Goal: Information Seeking & Learning: Check status

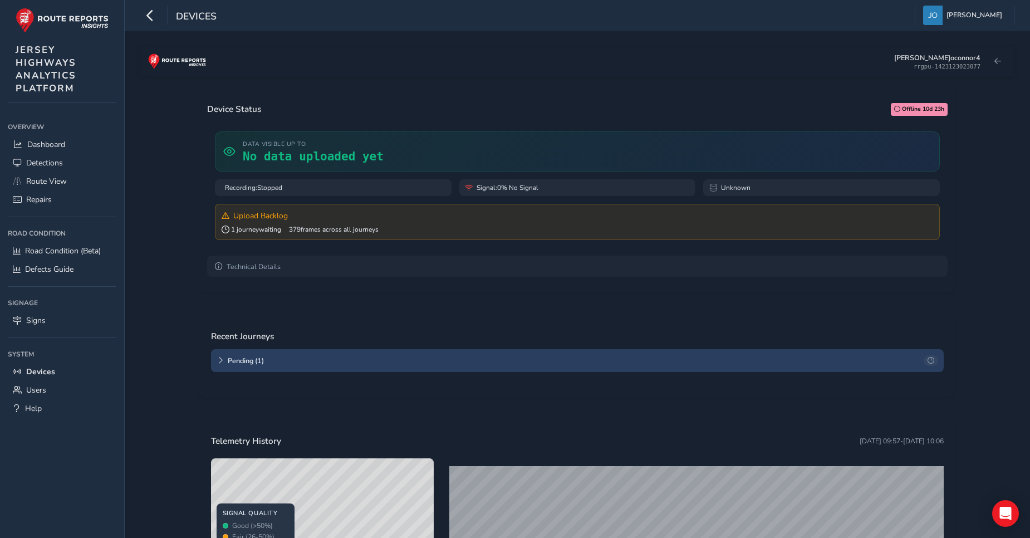
scroll to position [167, 0]
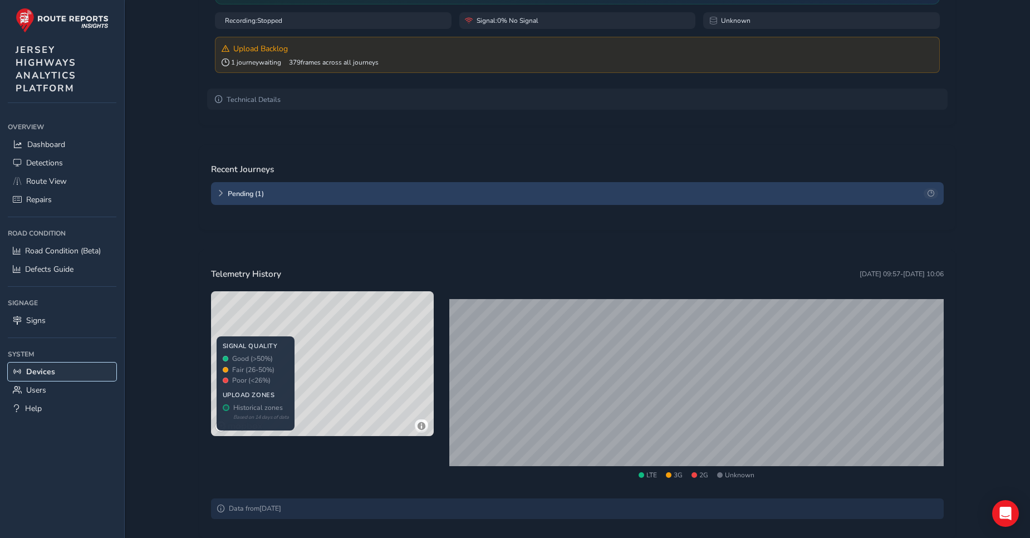
click at [39, 371] on span "Devices" at bounding box center [40, 371] width 29 height 11
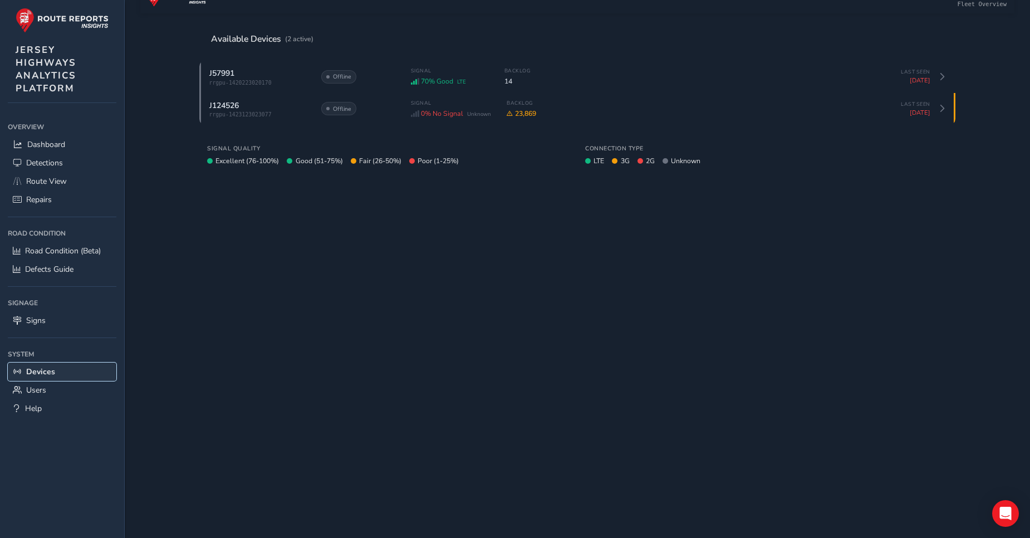
scroll to position [62, 0]
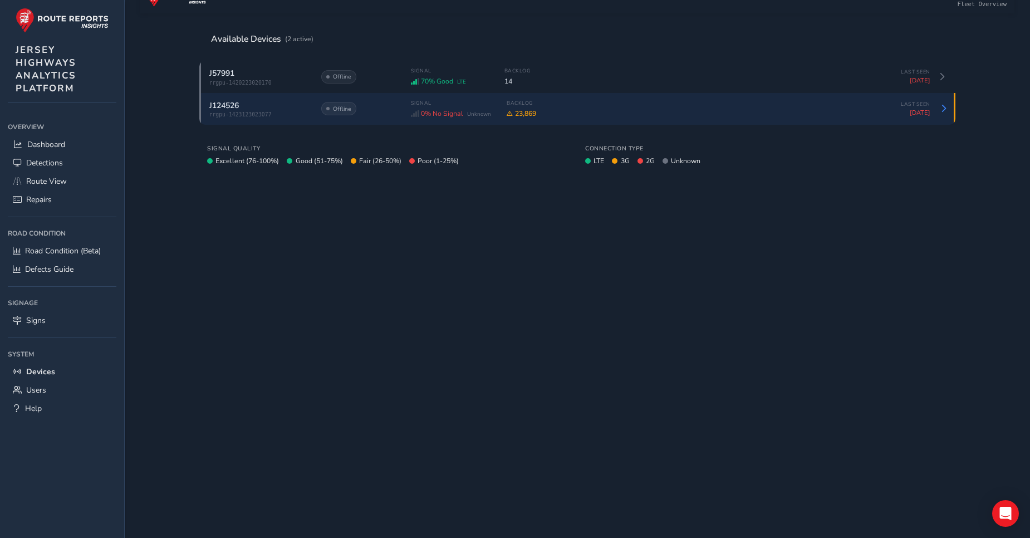
click at [249, 112] on span "rrgpu-1423123023077" at bounding box center [259, 114] width 100 height 6
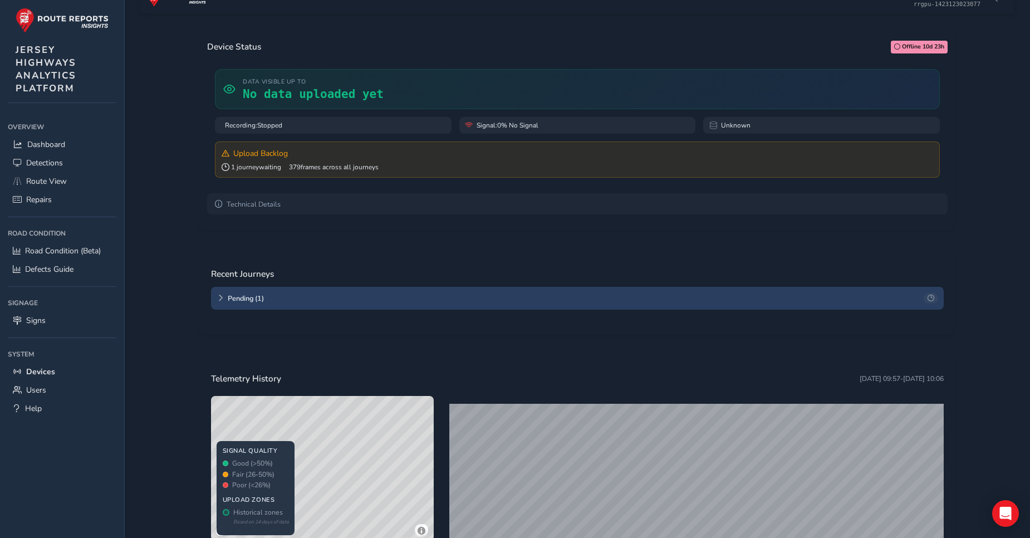
click at [907, 45] on span "Offline 10d 23h" at bounding box center [923, 46] width 42 height 9
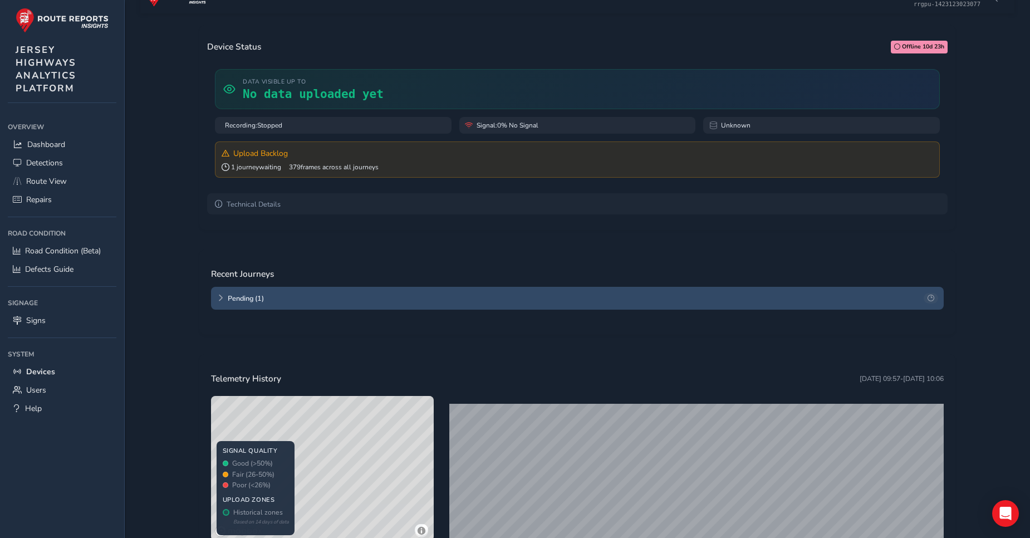
click at [930, 297] on icon at bounding box center [930, 297] width 7 height 7
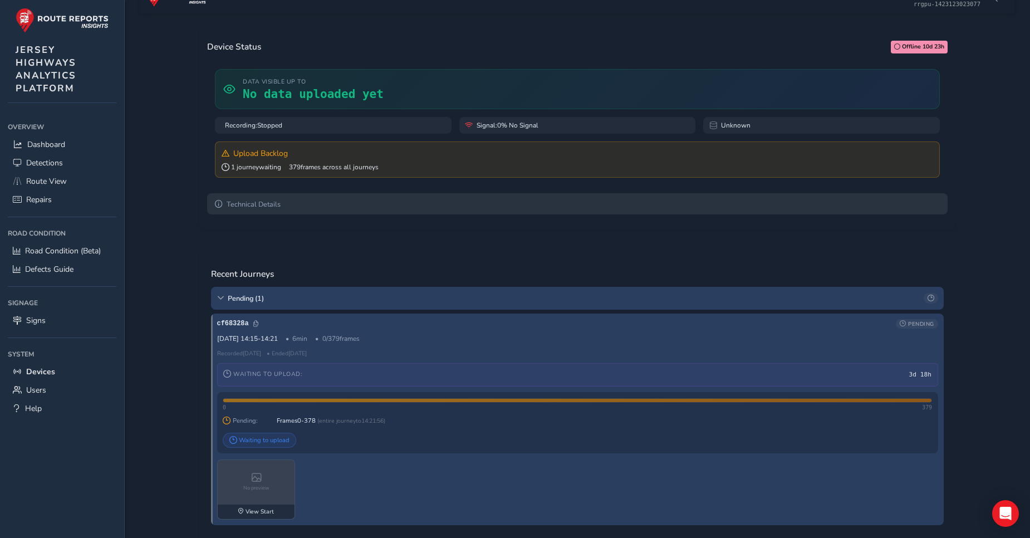
click at [244, 206] on summary "Technical Details" at bounding box center [577, 203] width 740 height 21
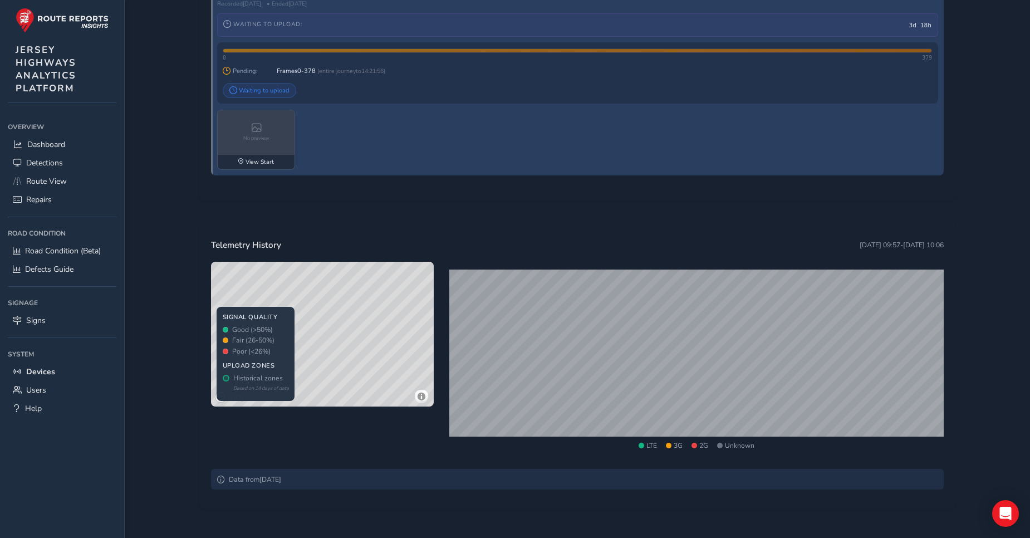
scroll to position [494, 0]
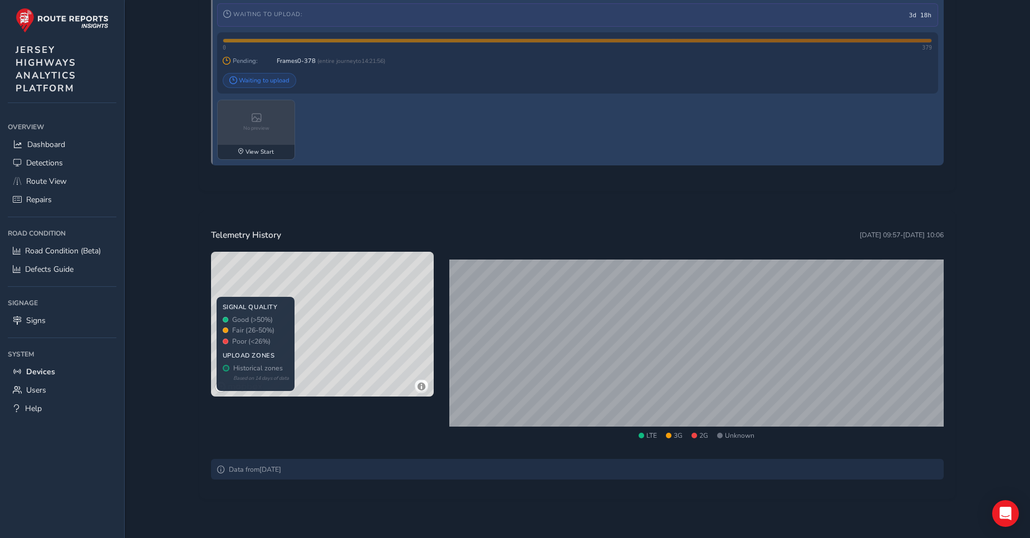
click at [220, 470] on icon at bounding box center [221, 469] width 8 height 8
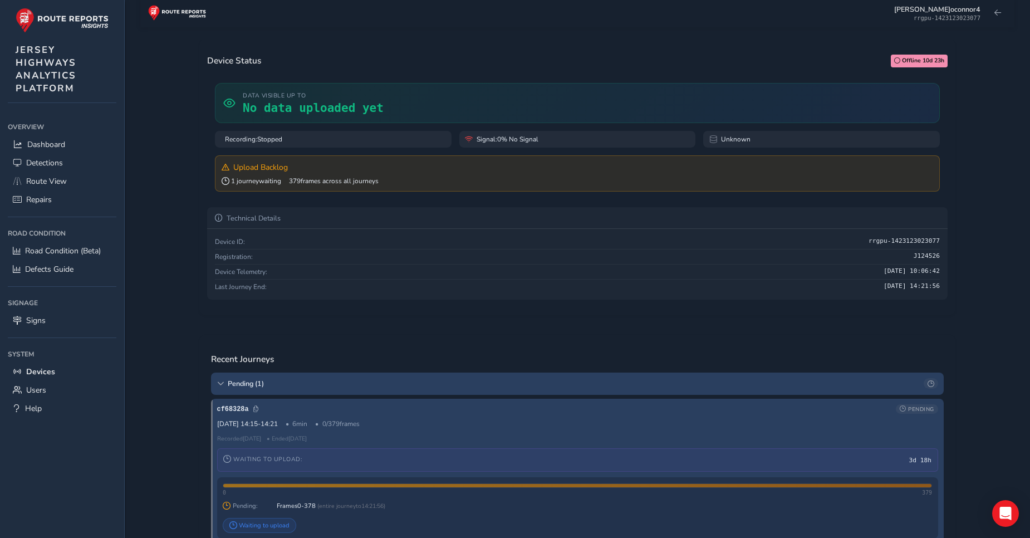
scroll to position [0, 0]
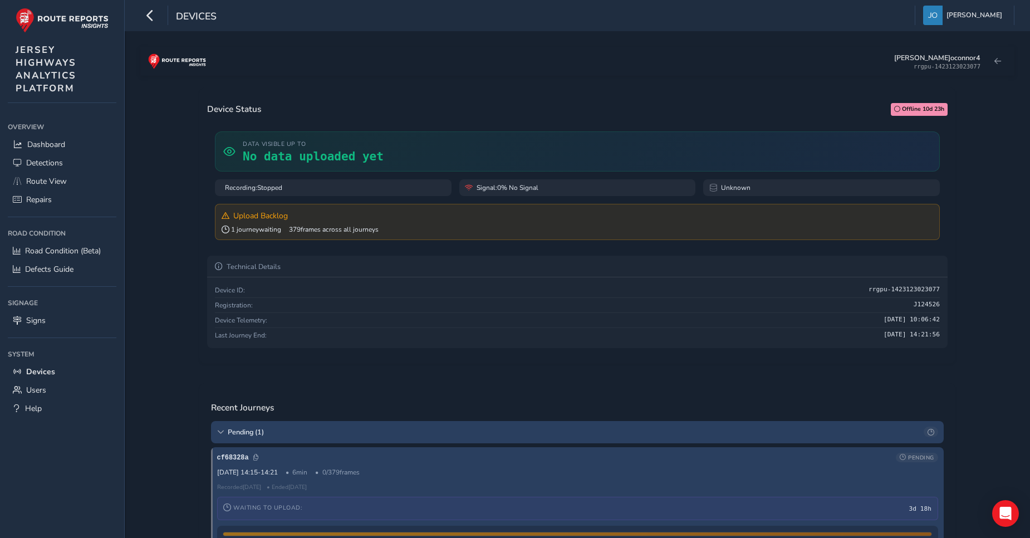
click at [518, 186] on span "Signal: 0% No Signal" at bounding box center [507, 187] width 62 height 9
click at [711, 188] on icon at bounding box center [713, 188] width 8 height 8
click at [294, 189] on div "Recording: Stopped" at bounding box center [333, 187] width 237 height 17
click at [264, 232] on span "1 journey waiting" at bounding box center [251, 229] width 60 height 9
click at [244, 154] on span "No data uploaded yet" at bounding box center [313, 156] width 141 height 13
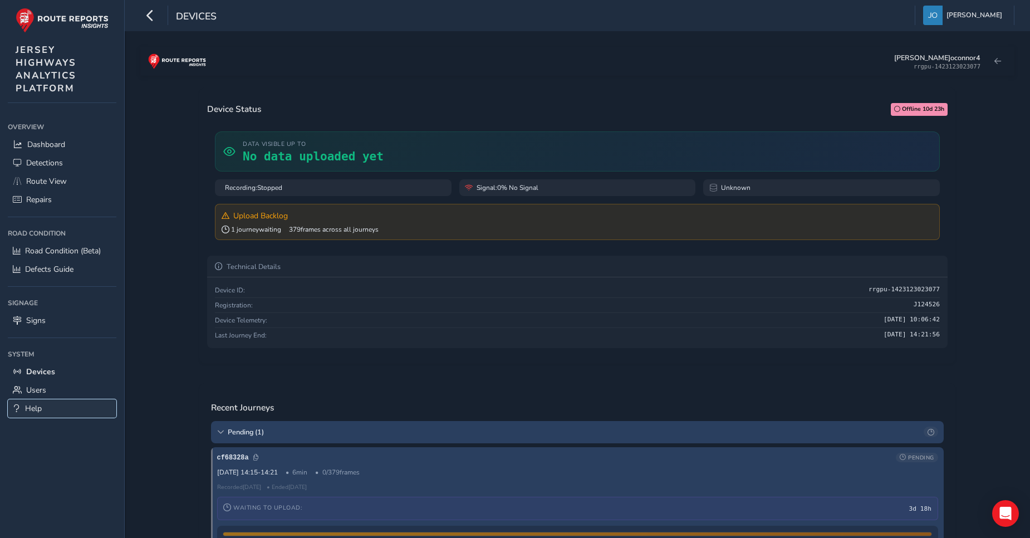
click at [32, 411] on span "Help" at bounding box center [33, 408] width 17 height 11
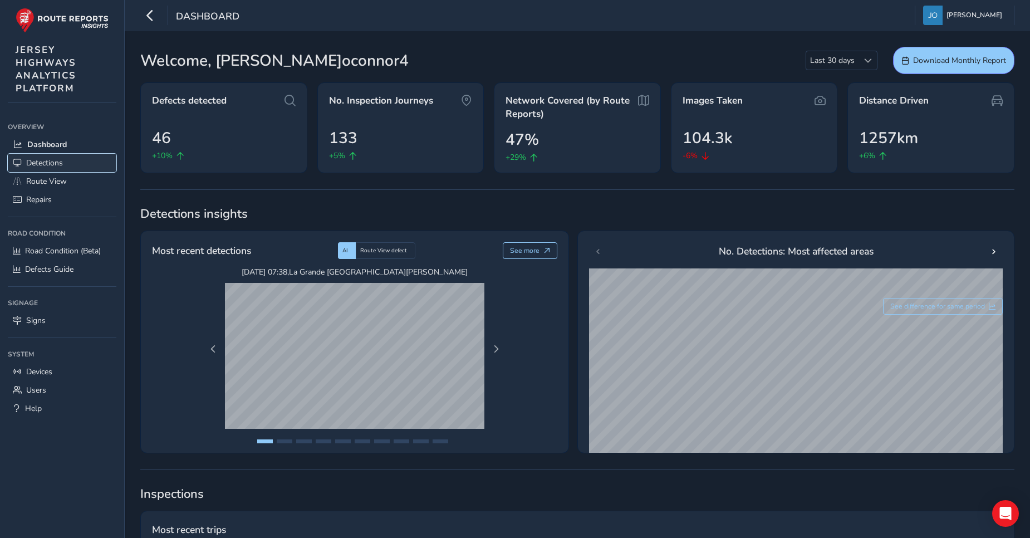
click at [57, 161] on span "Detections" at bounding box center [44, 162] width 37 height 11
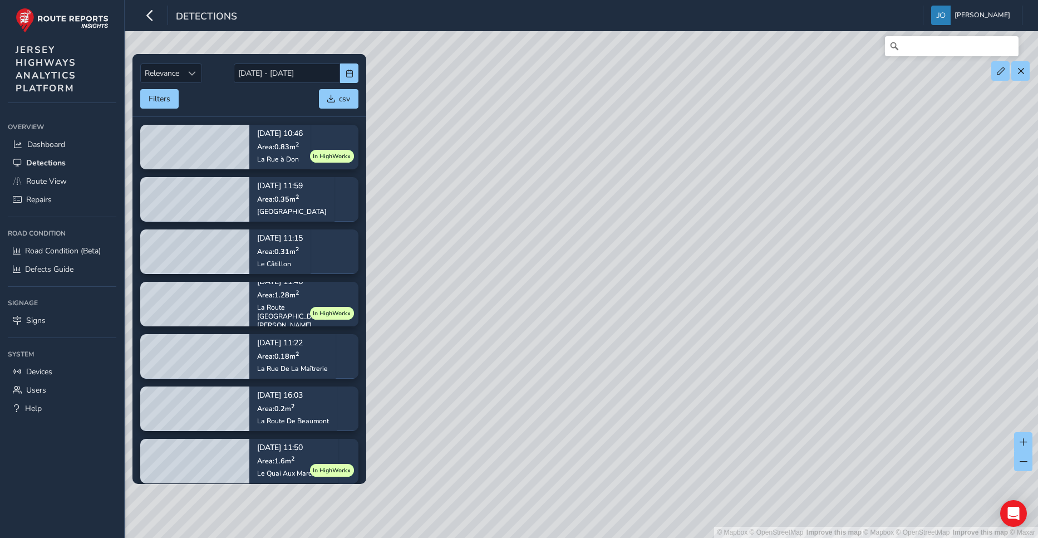
click at [627, 224] on div "© Mapbox © OpenStreetMap Improve this map | © Mapbox © OpenStreetMap Improve th…" at bounding box center [519, 269] width 1038 height 538
click at [39, 166] on span "Detections" at bounding box center [46, 162] width 40 height 11
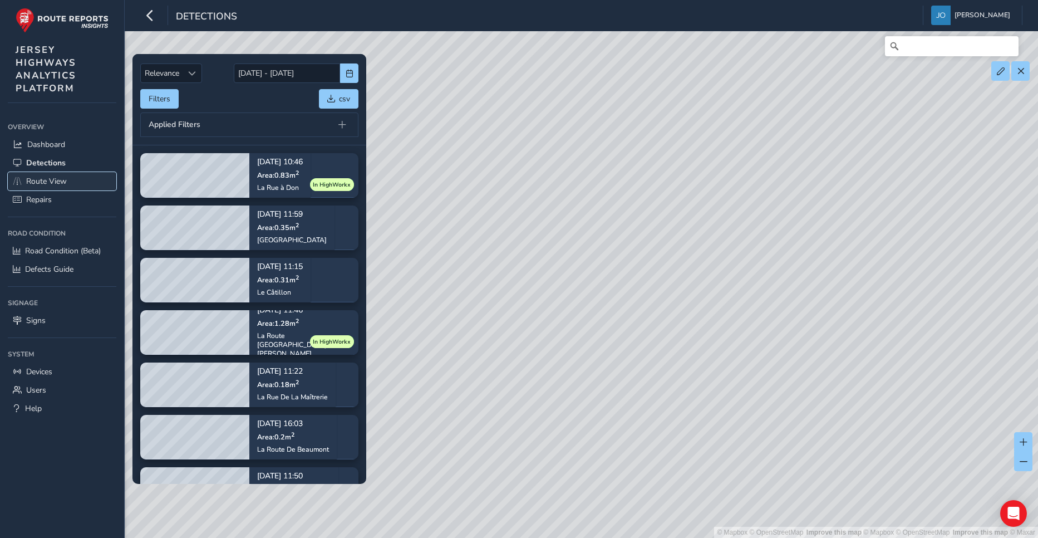
click at [47, 183] on span "Route View" at bounding box center [46, 181] width 41 height 11
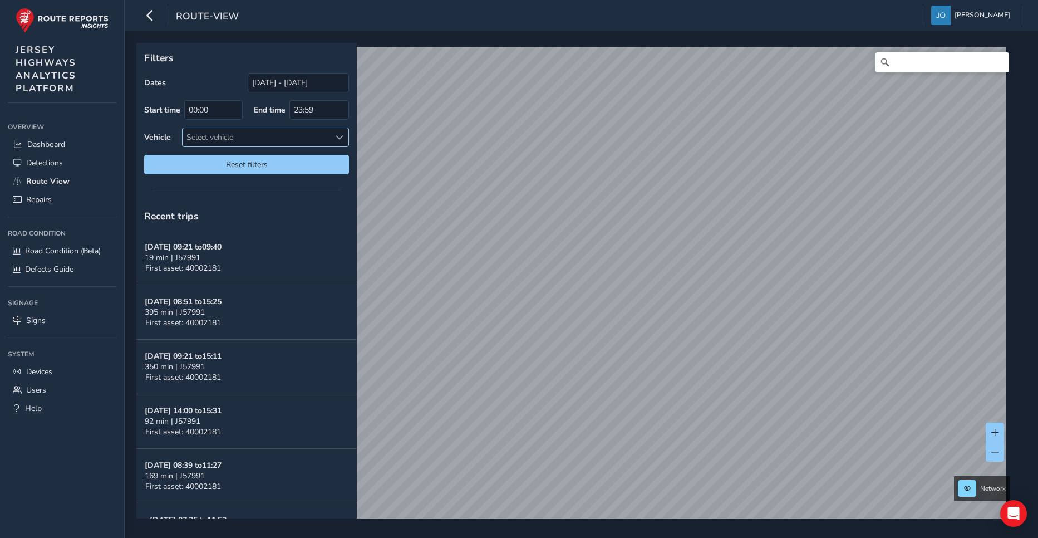
click at [242, 139] on div "Select vehicle" at bounding box center [256, 137] width 147 height 18
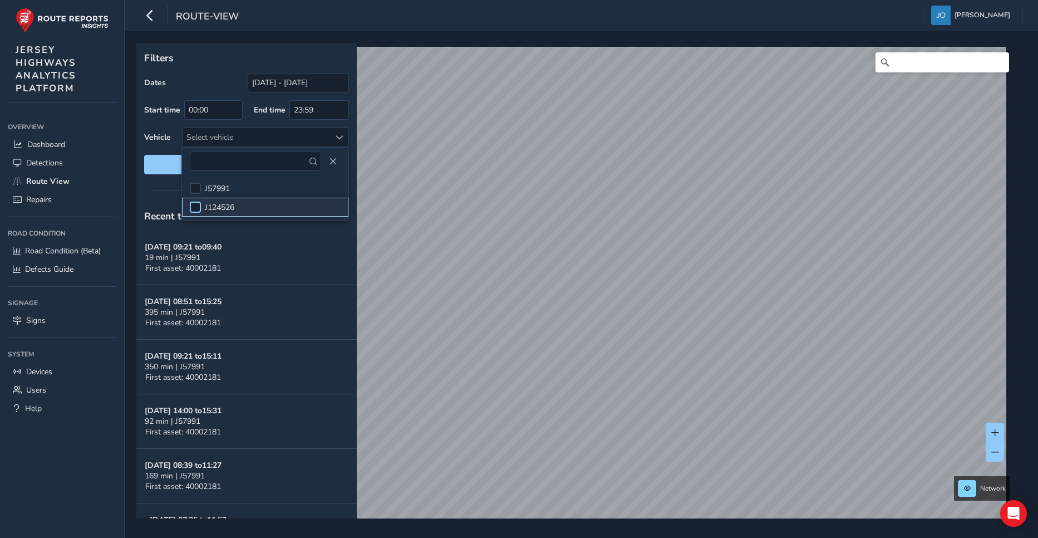
click at [198, 208] on div at bounding box center [195, 206] width 11 height 11
click at [51, 145] on span "Dashboard" at bounding box center [46, 144] width 38 height 11
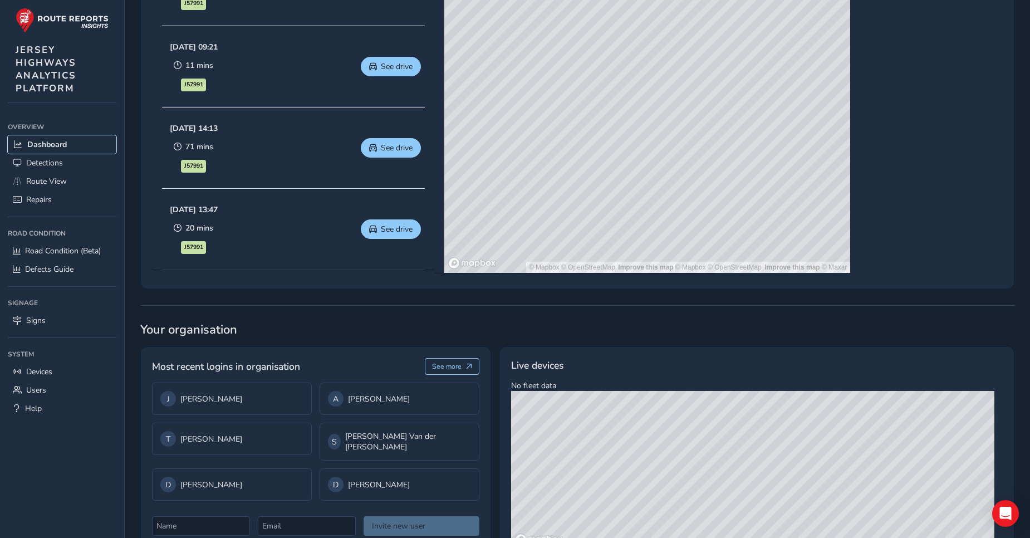
scroll to position [612, 0]
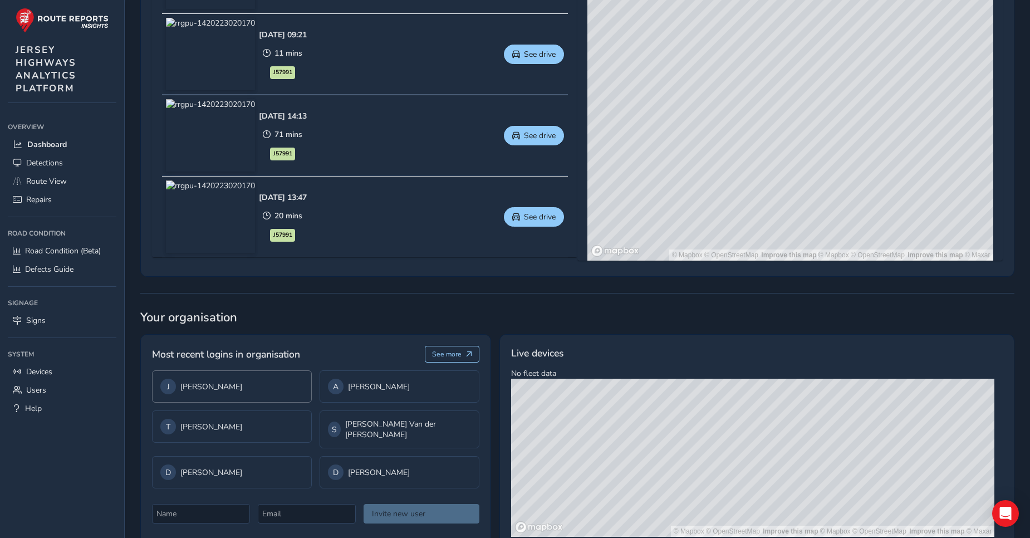
click at [199, 388] on div "J John O Connor" at bounding box center [231, 386] width 143 height 16
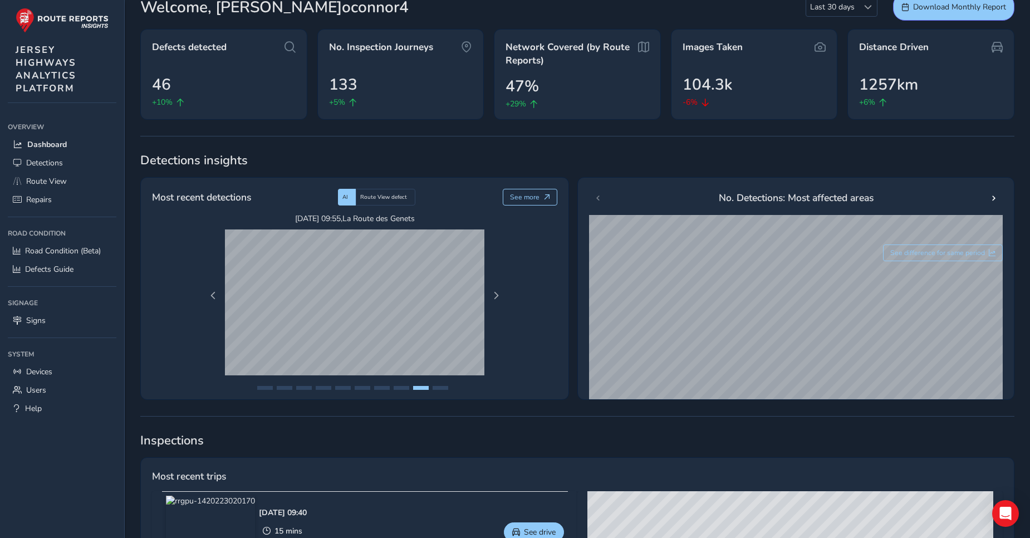
scroll to position [0, 0]
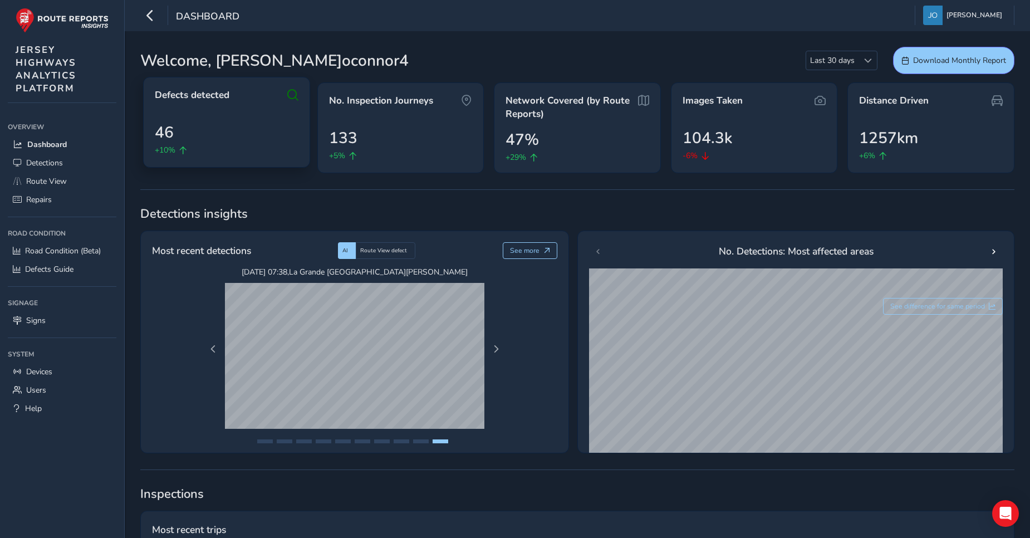
click at [211, 143] on div "46 +10%" at bounding box center [227, 138] width 144 height 35
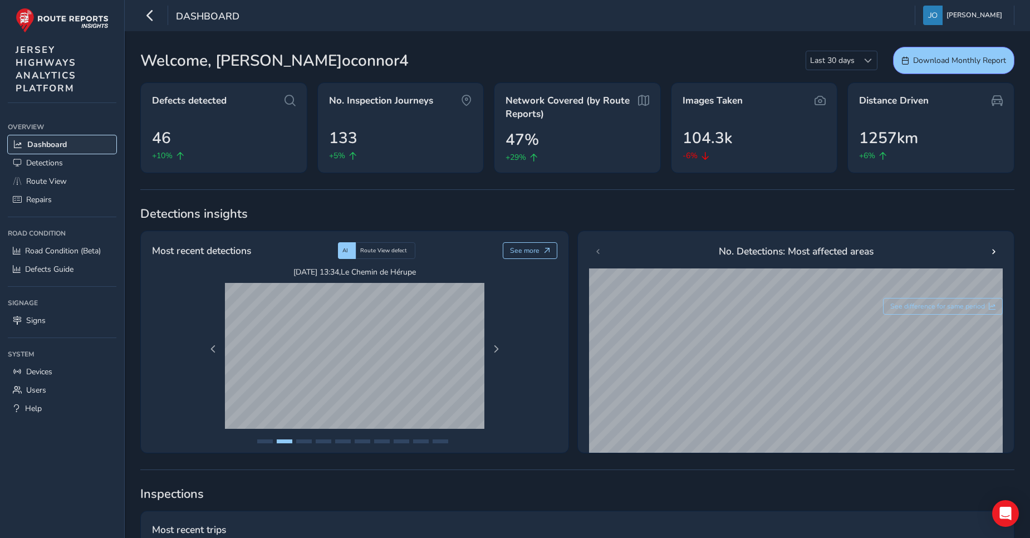
click at [57, 150] on link "Dashboard" at bounding box center [62, 144] width 109 height 18
click at [53, 165] on span "Detections" at bounding box center [44, 162] width 37 height 11
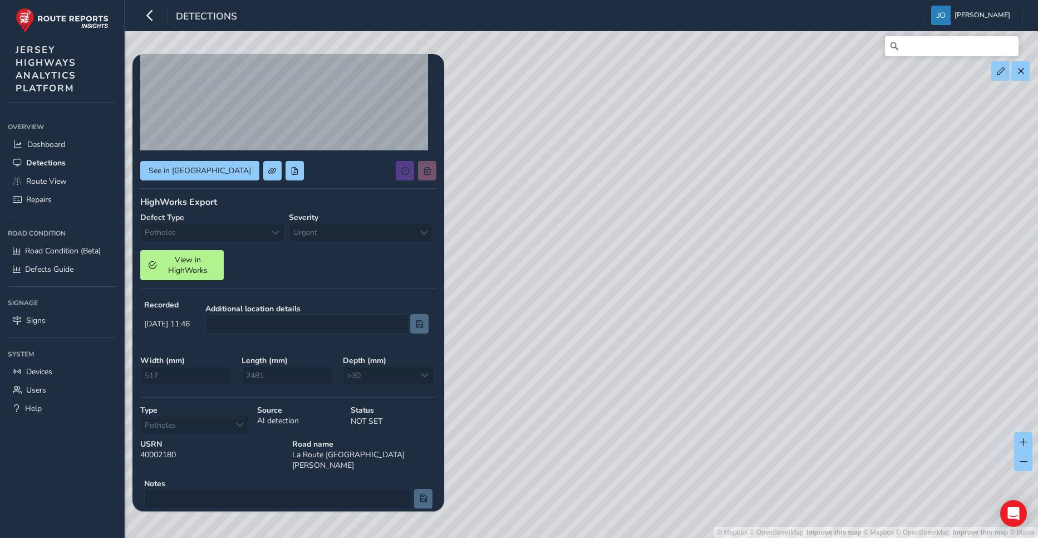
scroll to position [154, 0]
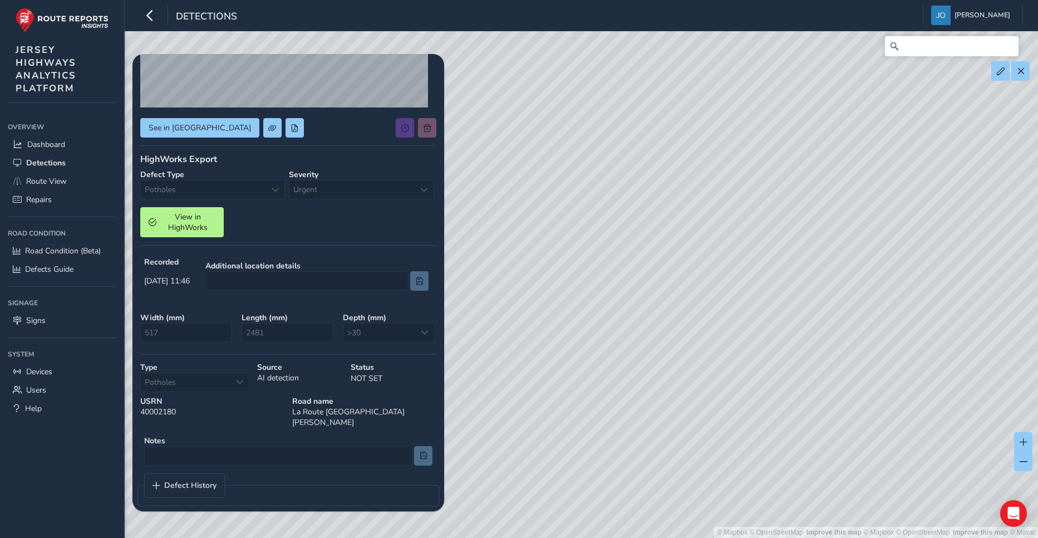
click at [714, 318] on div "© Mapbox © OpenStreetMap Improve this map | © Mapbox © OpenStreetMap Improve th…" at bounding box center [519, 269] width 1038 height 538
type input "401"
type input "3992"
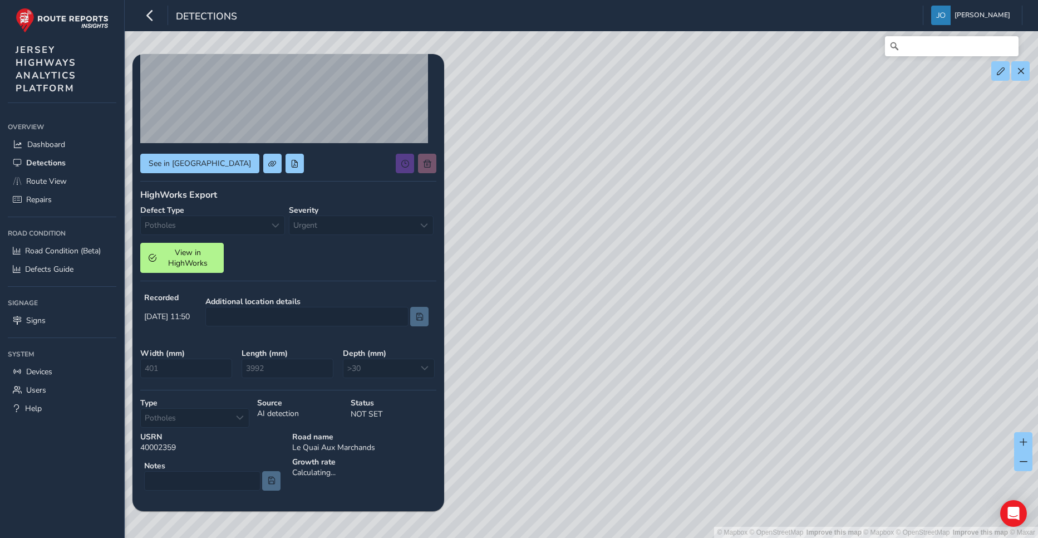
scroll to position [154, 0]
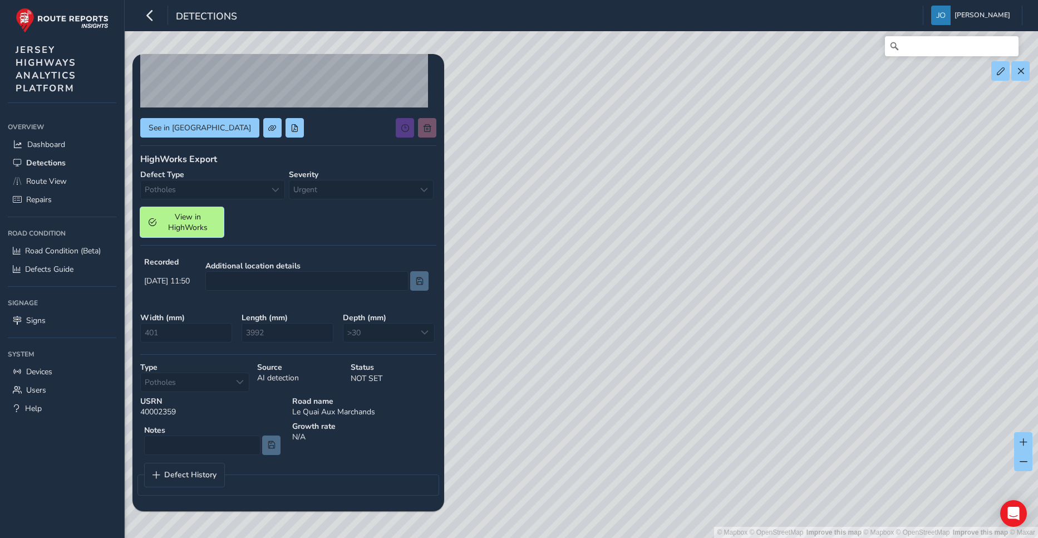
click at [191, 224] on span "View in HighWorks" at bounding box center [187, 221] width 55 height 21
